Goal: Task Accomplishment & Management: Manage account settings

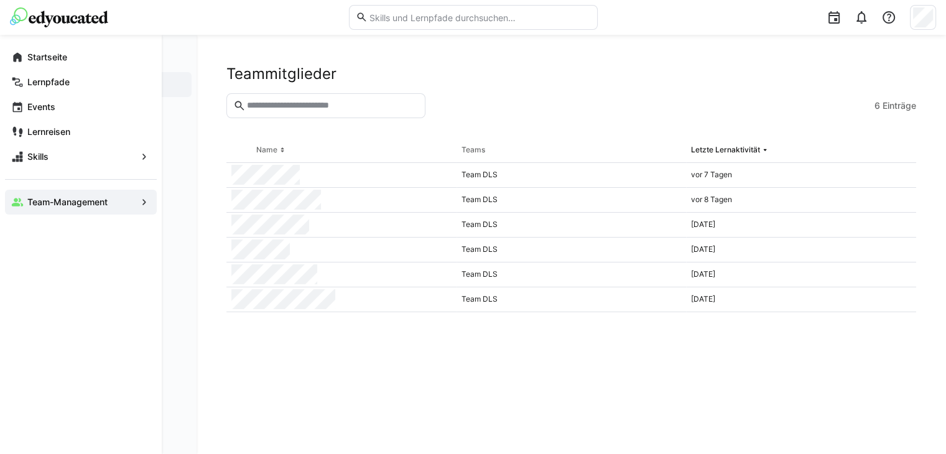
click at [0, 0] on app-navigation-label "Team-Management" at bounding box center [0, 0] width 0 height 0
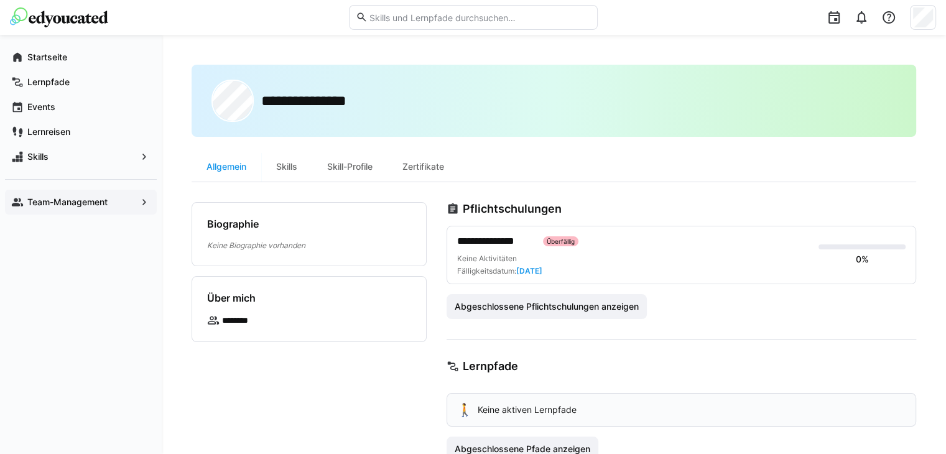
click at [0, 0] on app-navigation-label "Team-Management" at bounding box center [0, 0] width 0 height 0
